Goal: Transaction & Acquisition: Purchase product/service

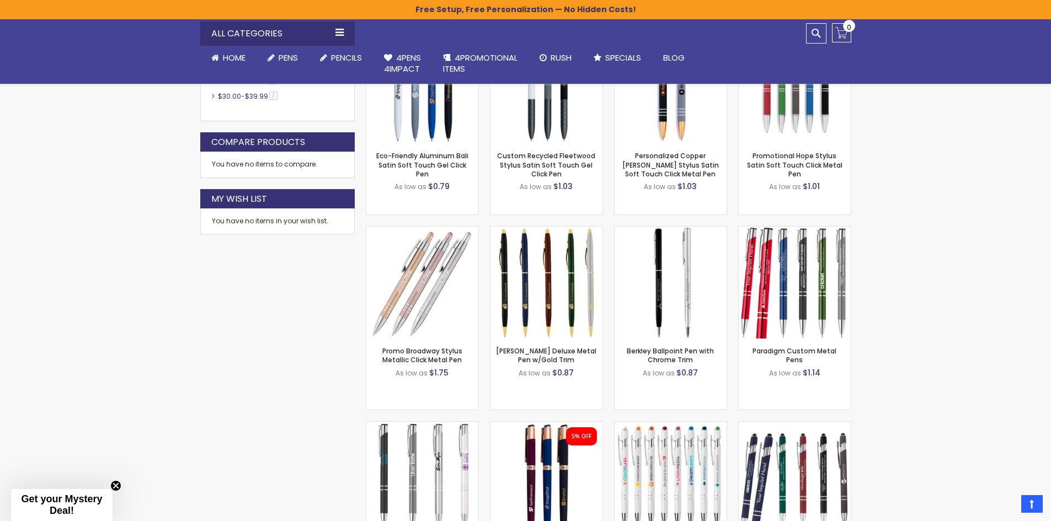
scroll to position [604, 0]
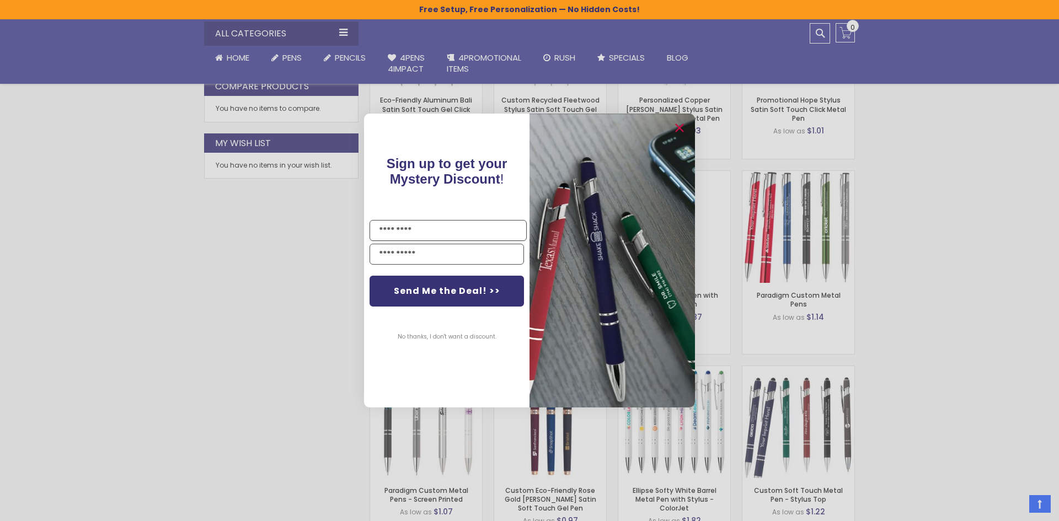
drag, startPoint x: 1055, startPoint y: 94, endPoint x: 995, endPoint y: 216, distance: 135.2
click at [682, 127] on circle "Close dialog" at bounding box center [679, 128] width 17 height 17
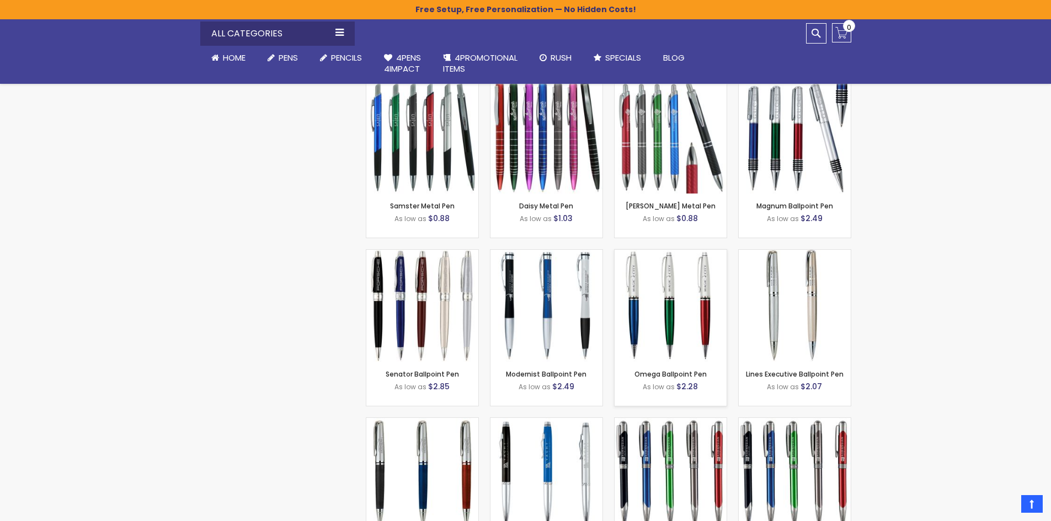
scroll to position [1478, 0]
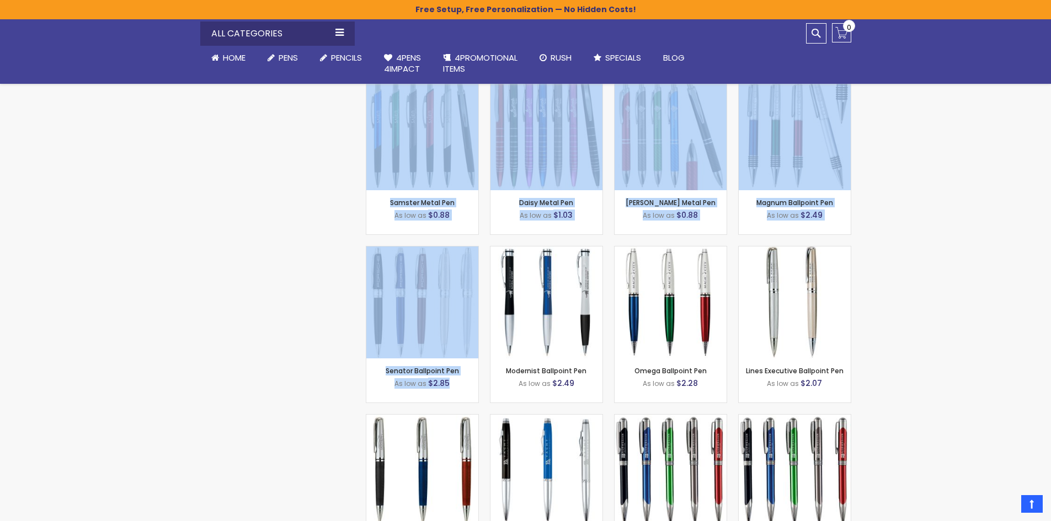
drag, startPoint x: 435, startPoint y: 371, endPoint x: 907, endPoint y: 339, distance: 473.4
click at [891, 349] on div "Skip to Content sample Wishlist Sign Out Sign In Sign In Login Forgot Your Pass…" at bounding box center [525, 236] width 1051 height 3428
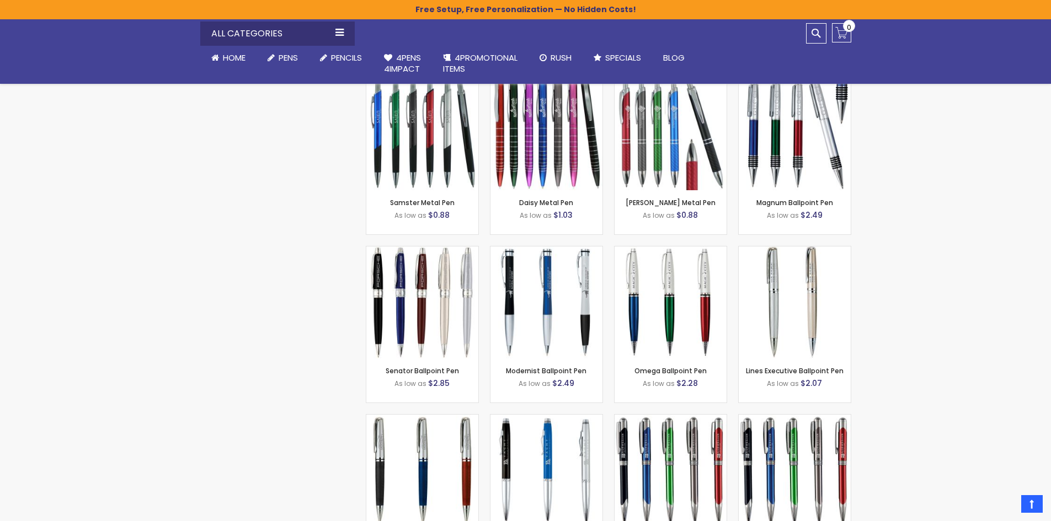
click at [923, 331] on div "Skip to Content sample Wishlist Sign Out Sign In Sign In Login Forgot Your Pass…" at bounding box center [525, 236] width 1051 height 3428
drag, startPoint x: 1050, startPoint y: 258, endPoint x: 1052, endPoint y: 264, distance: 6.5
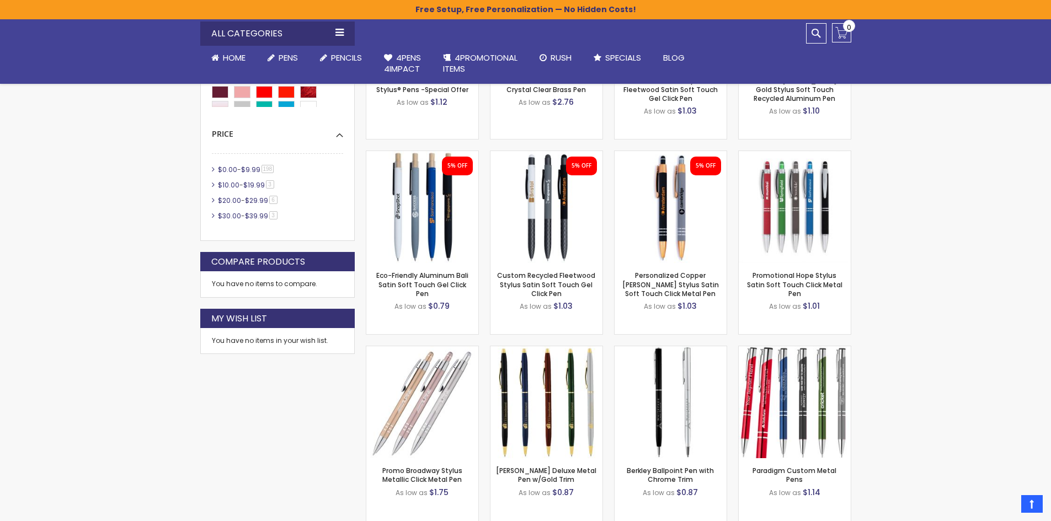
scroll to position [190, 0]
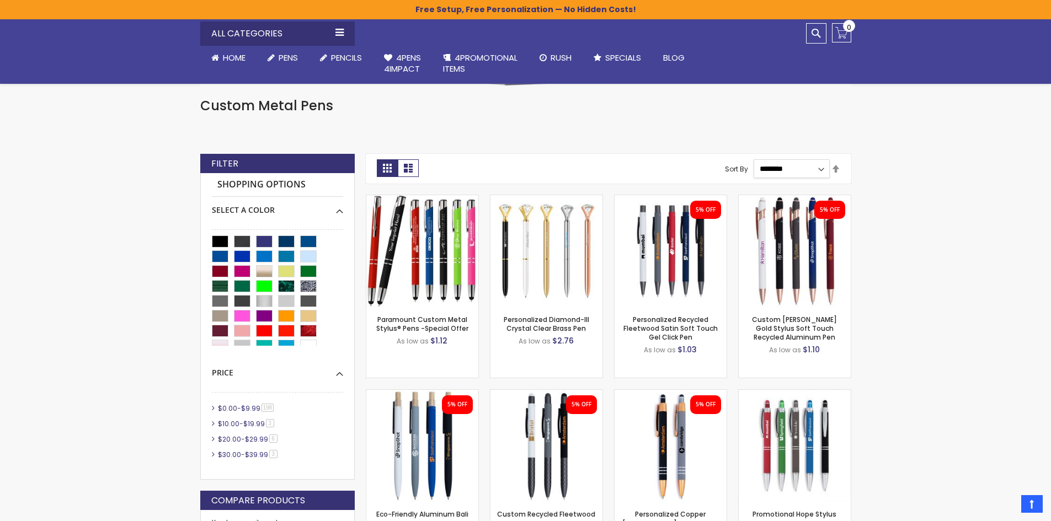
click at [810, 159] on select "**********" at bounding box center [792, 168] width 76 height 19
drag, startPoint x: 343, startPoint y: 263, endPoint x: 343, endPoint y: 271, distance: 8.8
click at [343, 271] on div at bounding box center [277, 291] width 131 height 110
drag, startPoint x: 343, startPoint y: 274, endPoint x: 340, endPoint y: 299, distance: 25.5
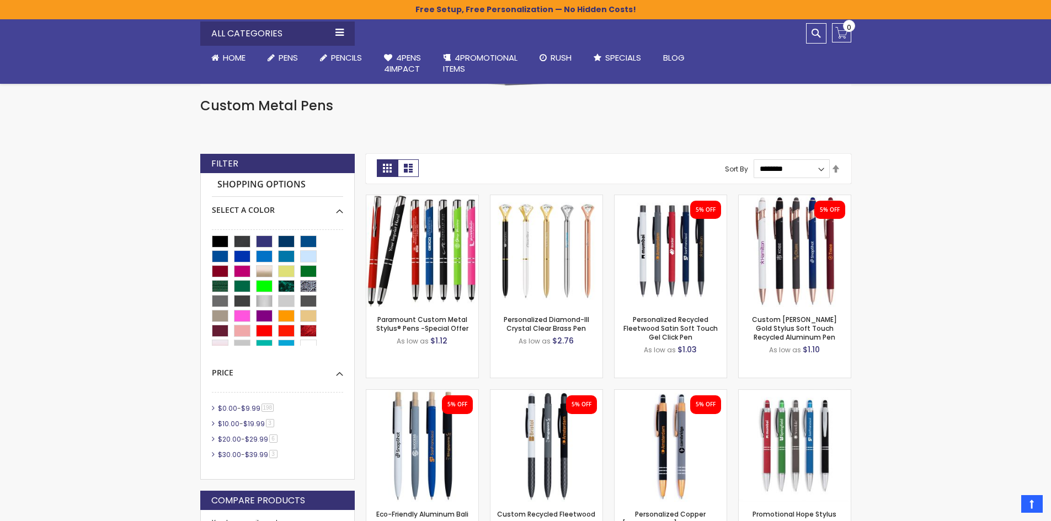
click at [340, 299] on div at bounding box center [277, 291] width 131 height 110
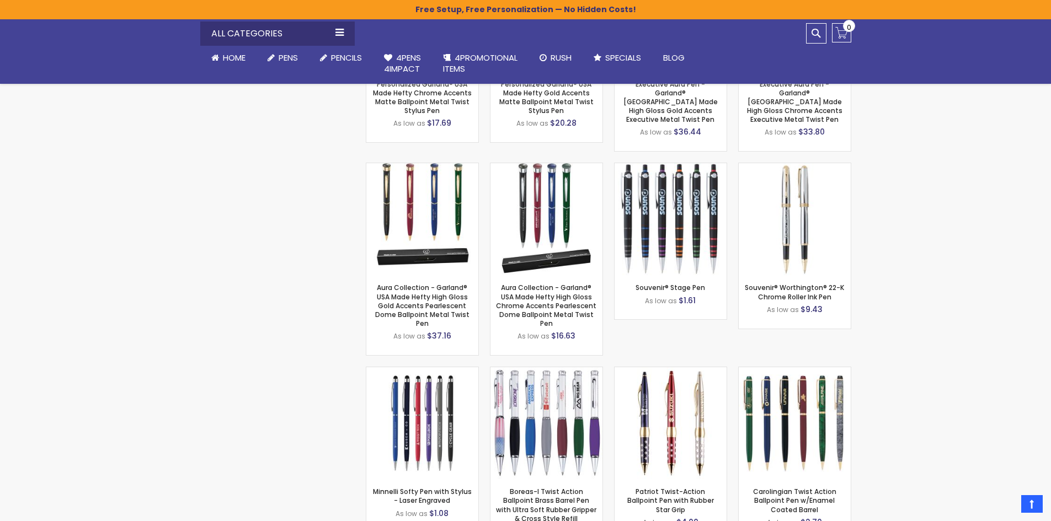
scroll to position [6588, 0]
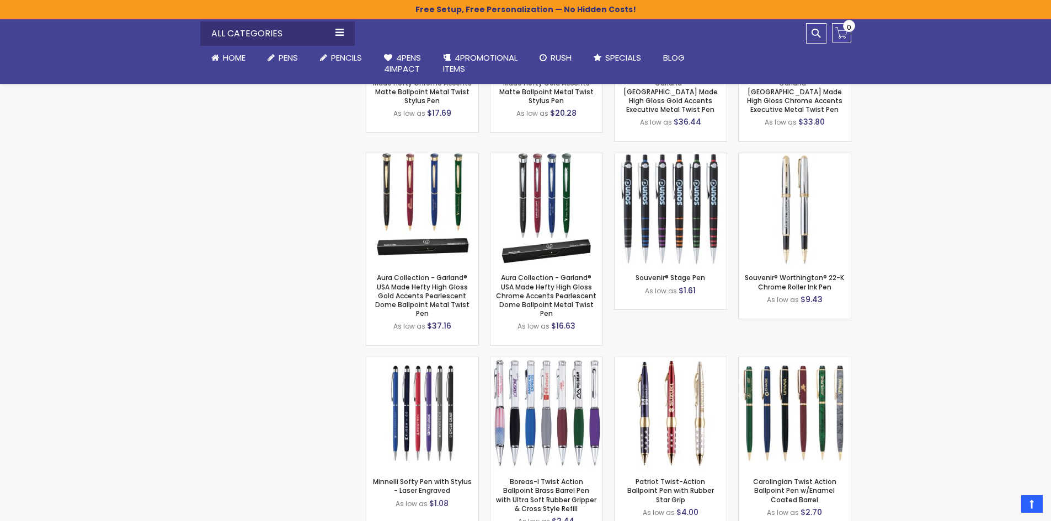
drag, startPoint x: 1051, startPoint y: 387, endPoint x: 1052, endPoint y: 395, distance: 8.3
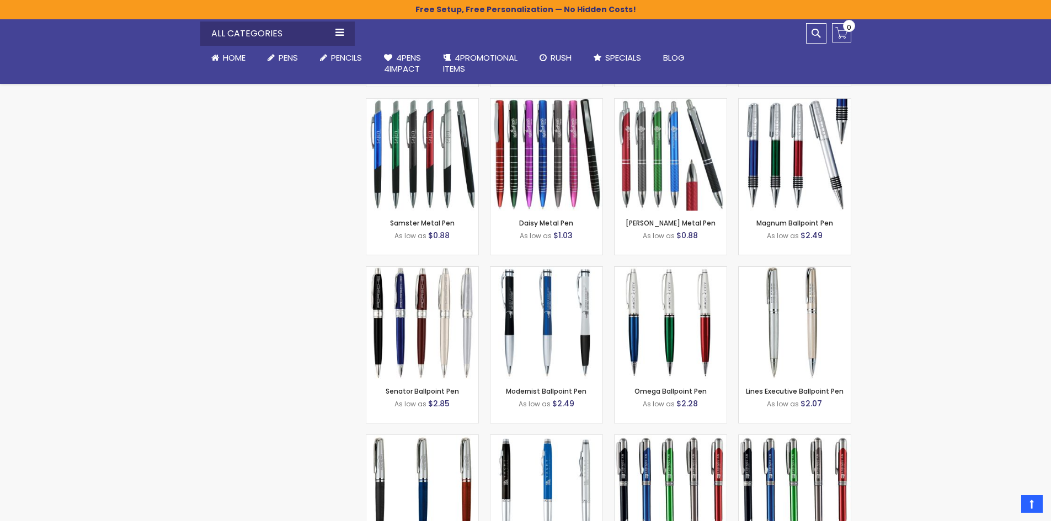
scroll to position [1482, 0]
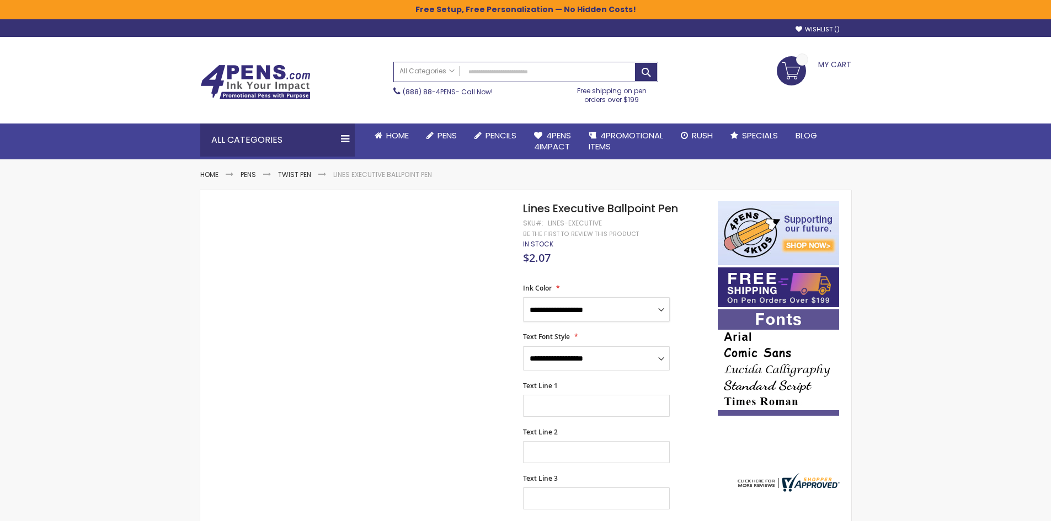
click at [605, 304] on select "**********" at bounding box center [596, 309] width 147 height 24
select select "****"
click at [523, 298] on select "**********" at bounding box center [596, 310] width 147 height 24
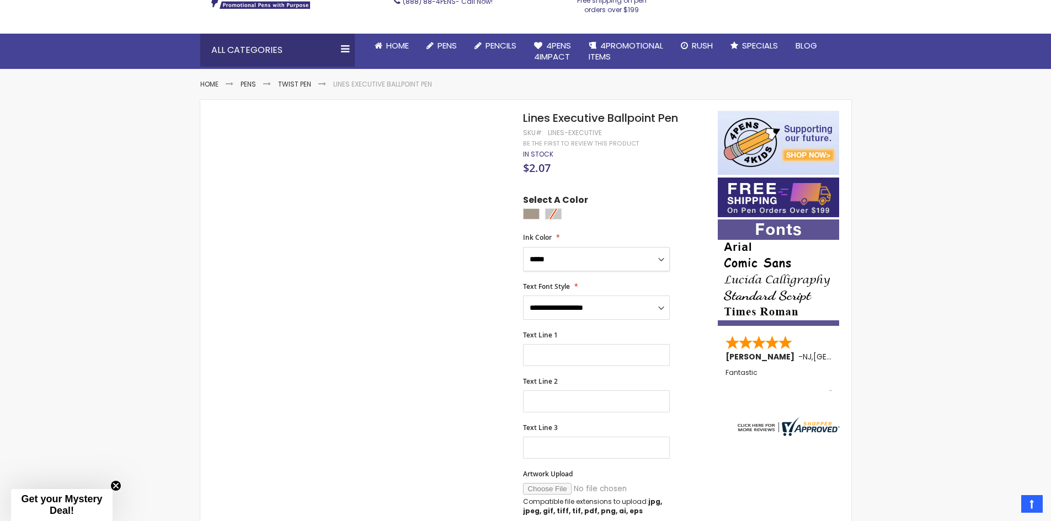
scroll to position [92, 0]
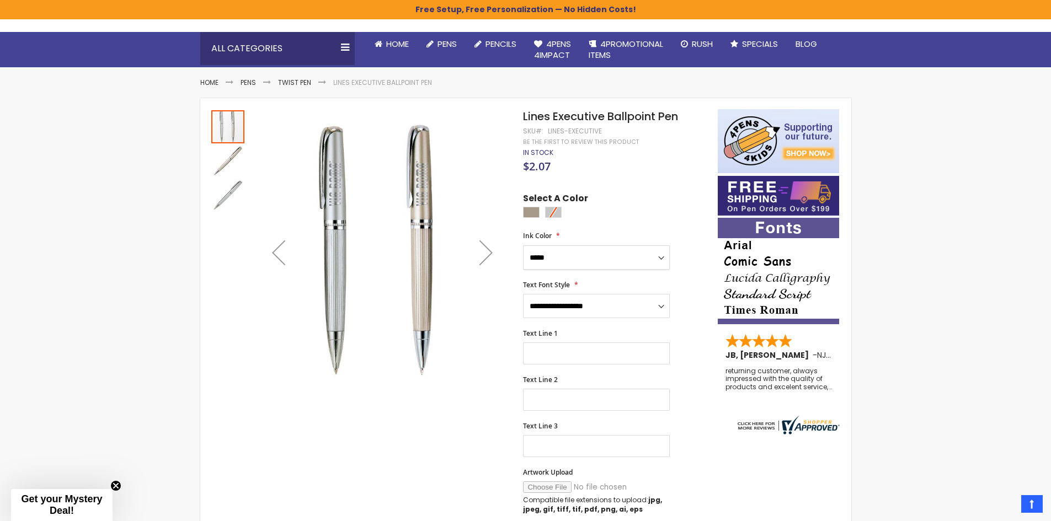
click at [483, 259] on div "Next" at bounding box center [486, 253] width 44 height 44
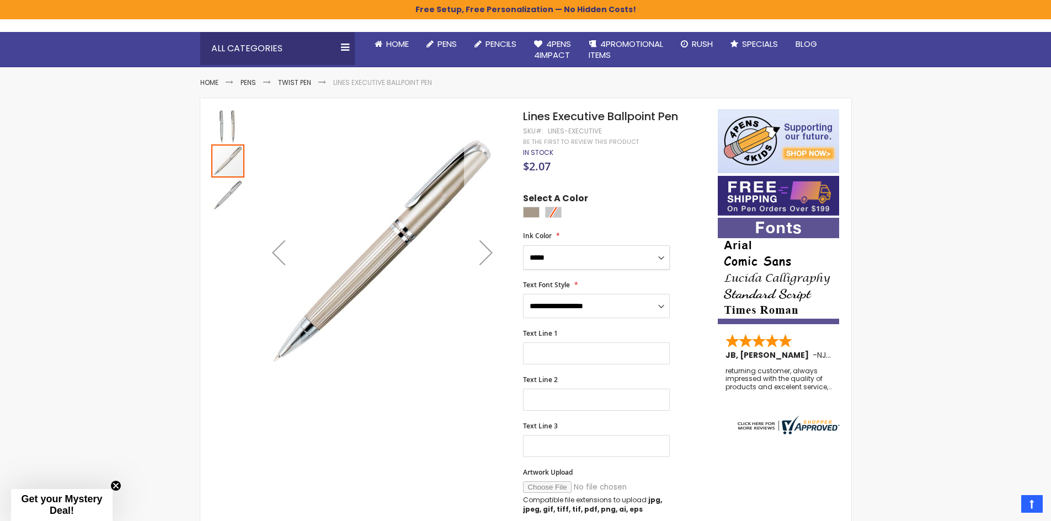
click at [483, 259] on div "Next" at bounding box center [486, 253] width 44 height 44
